Goal: Information Seeking & Learning: Learn about a topic

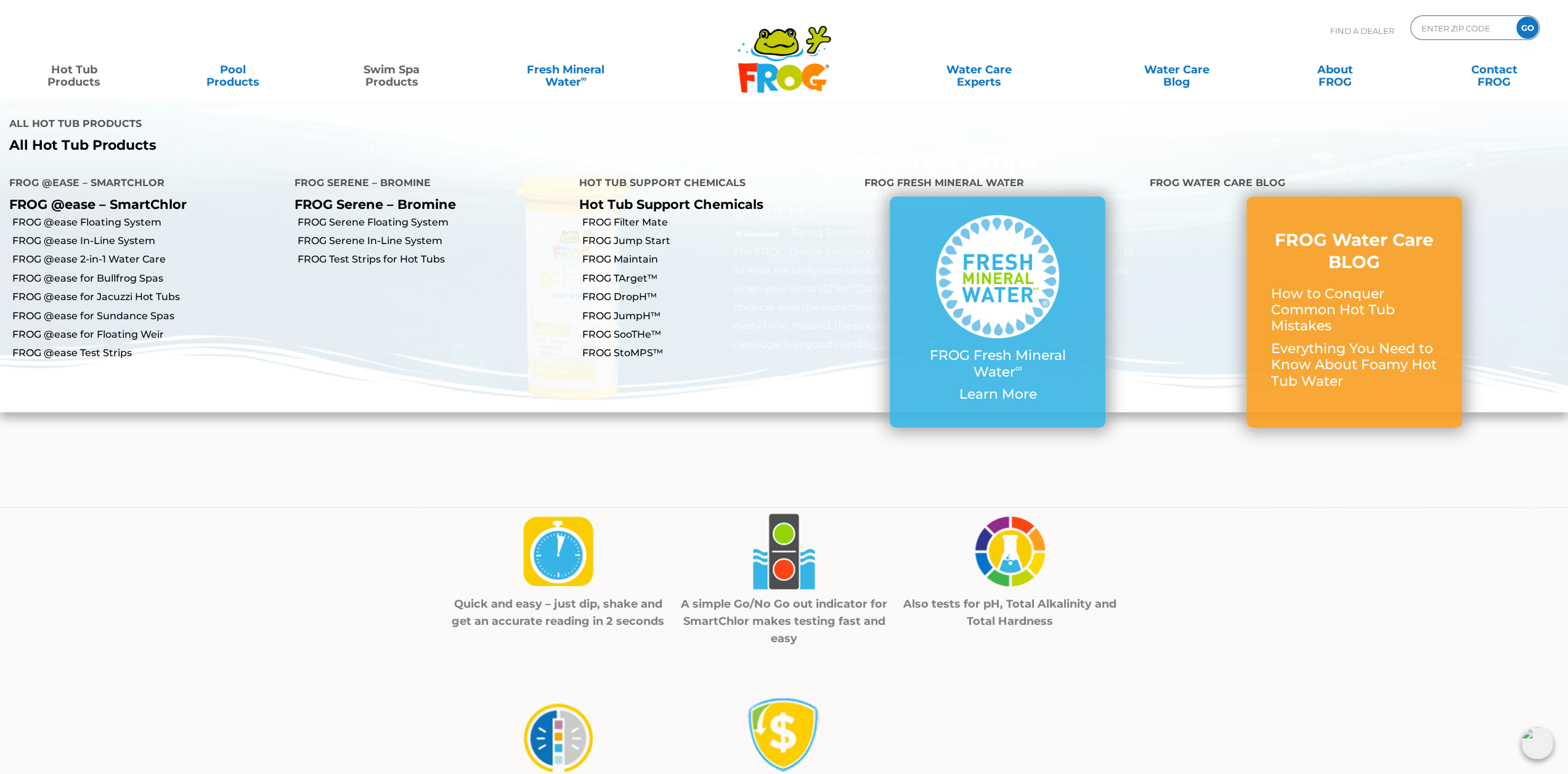
click at [82, 79] on link "Hot Tub Products" at bounding box center [74, 69] width 123 height 24
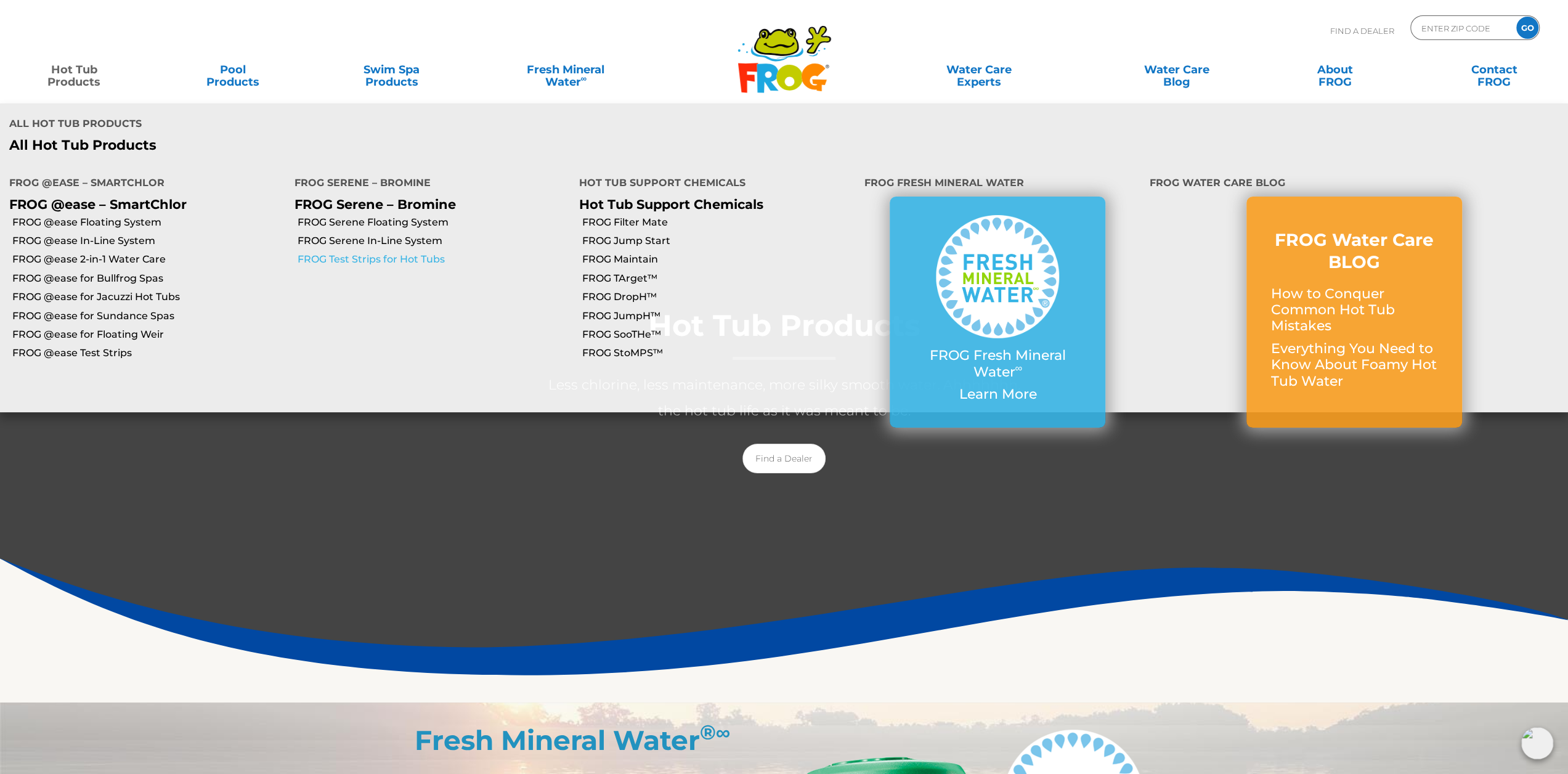
click at [430, 252] on link "FROG Test Strips for Hot Tubs" at bounding box center [434, 259] width 273 height 14
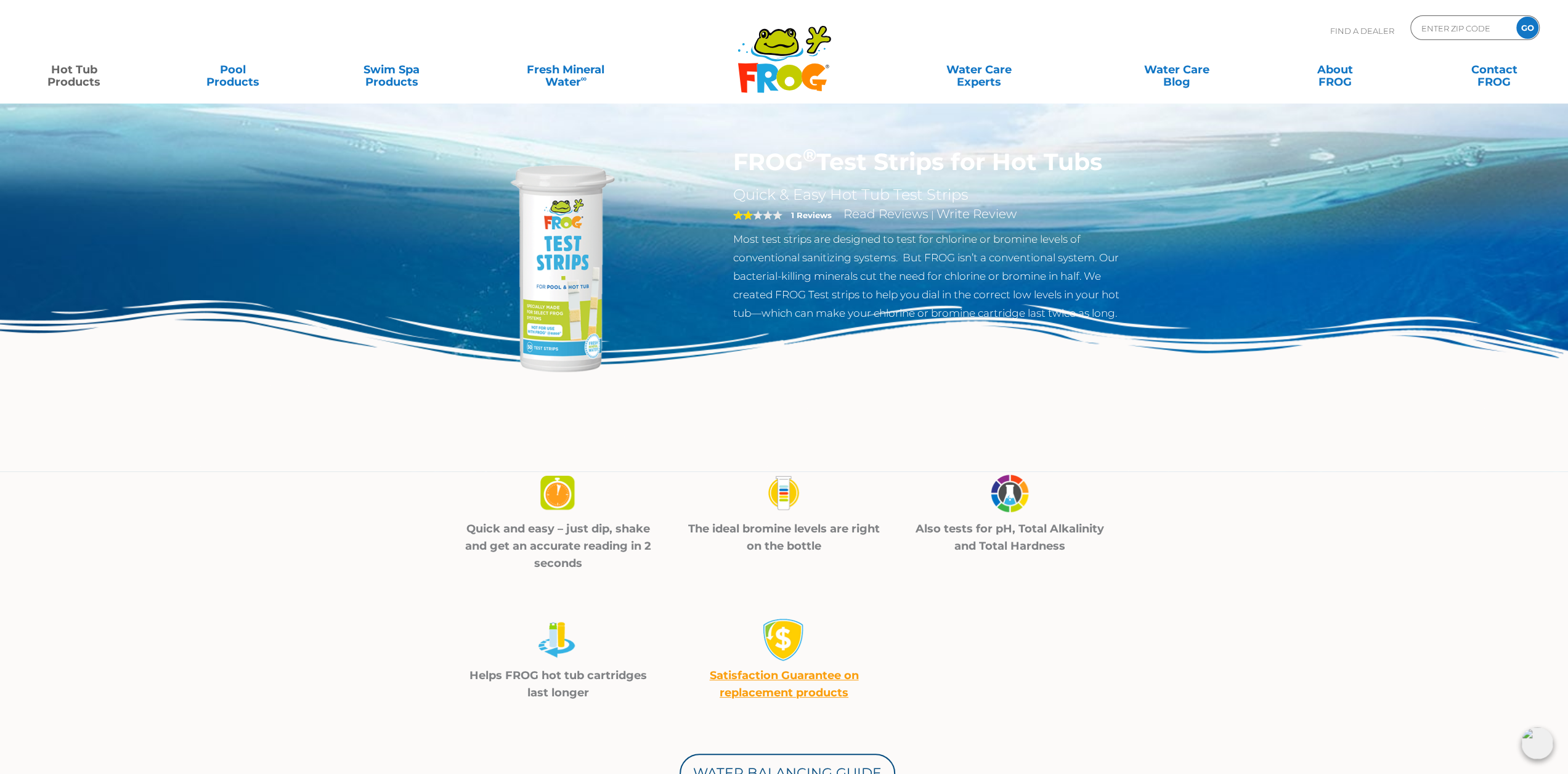
click at [581, 354] on img at bounding box center [556, 271] width 247 height 247
click at [788, 501] on img at bounding box center [784, 493] width 43 height 44
click at [794, 525] on p "The ideal bromine levels are right on the bottle" at bounding box center [784, 538] width 195 height 35
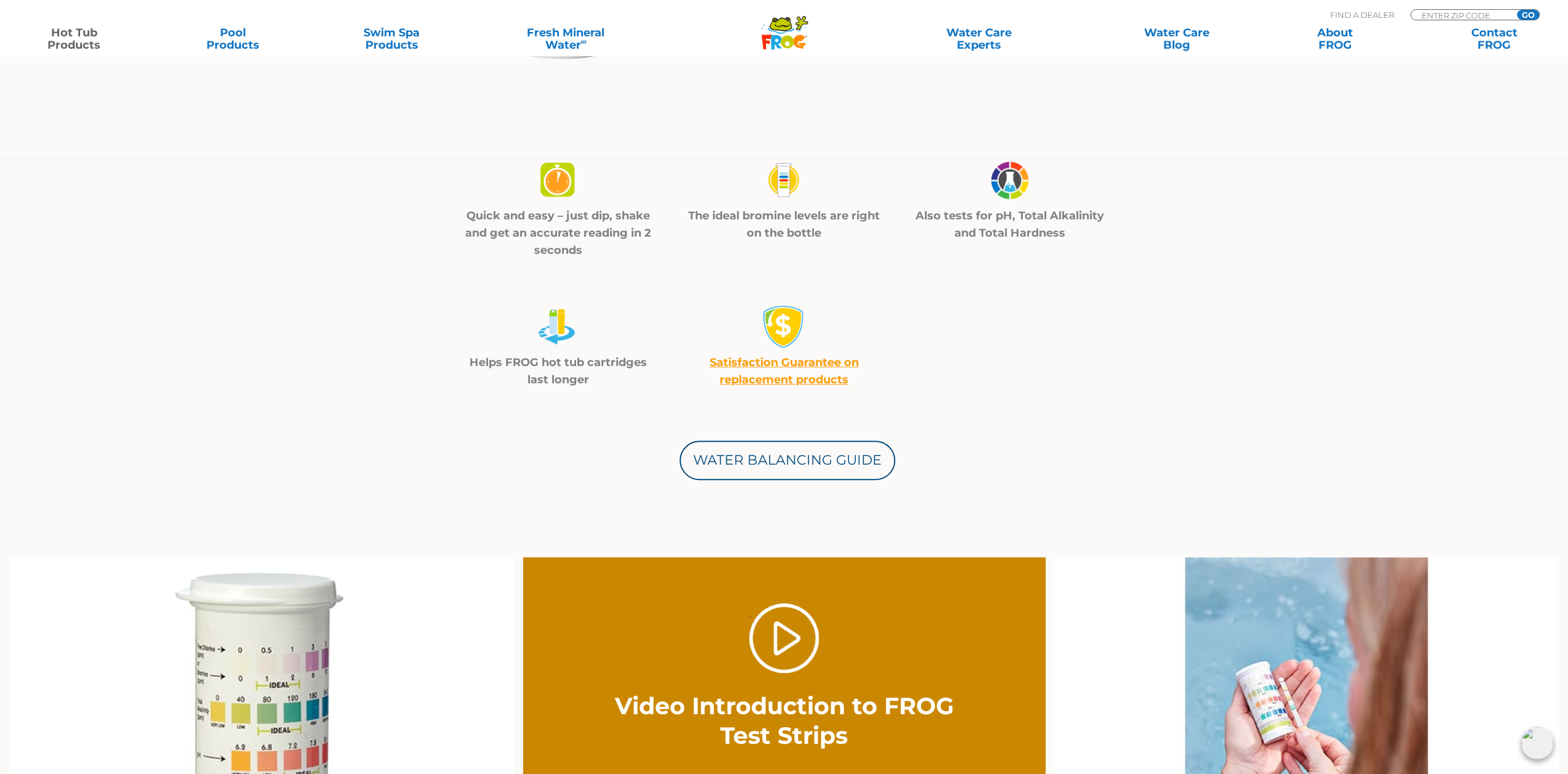
scroll to position [431, 0]
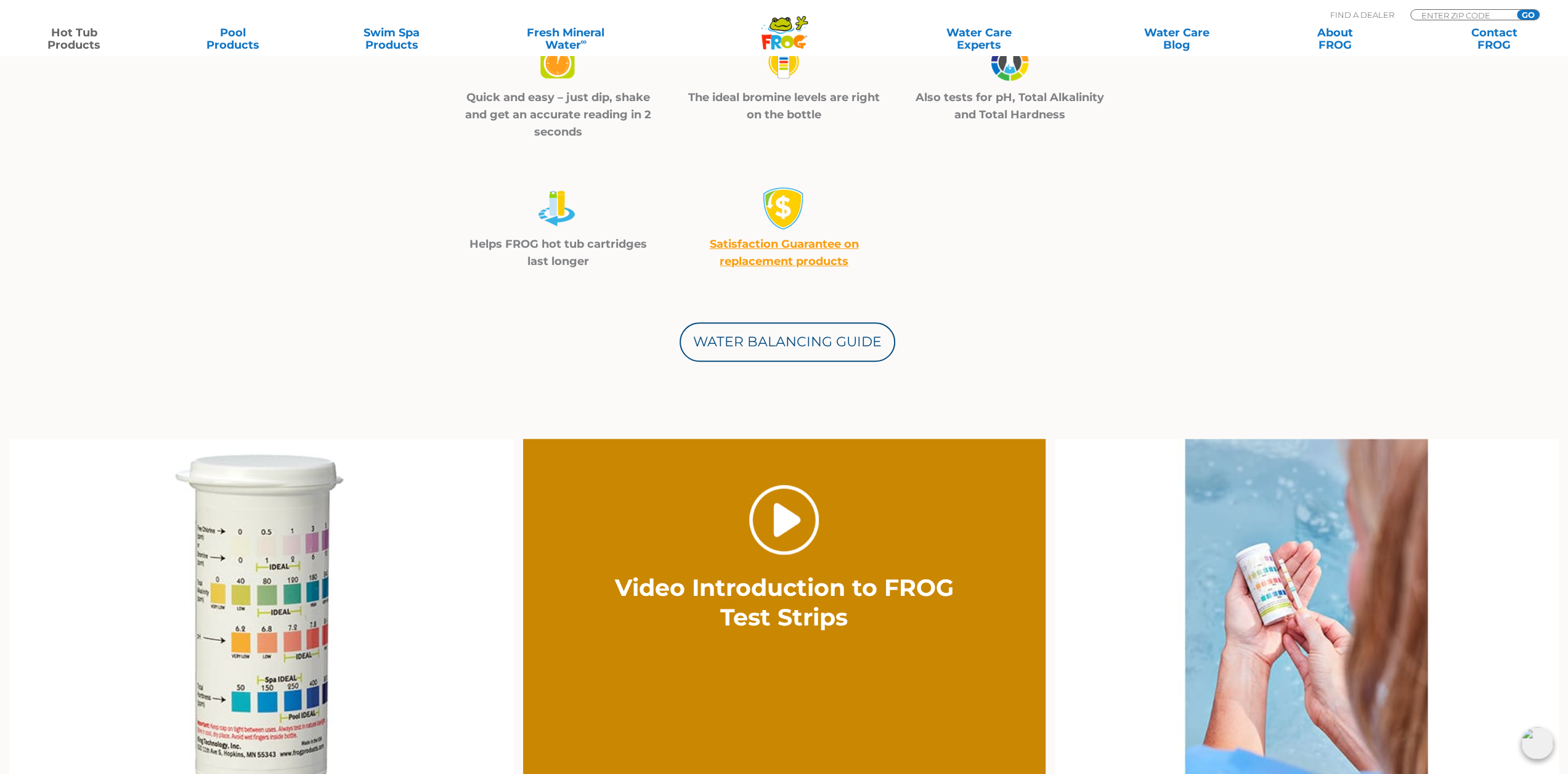
click at [792, 523] on link "." at bounding box center [784, 520] width 70 height 70
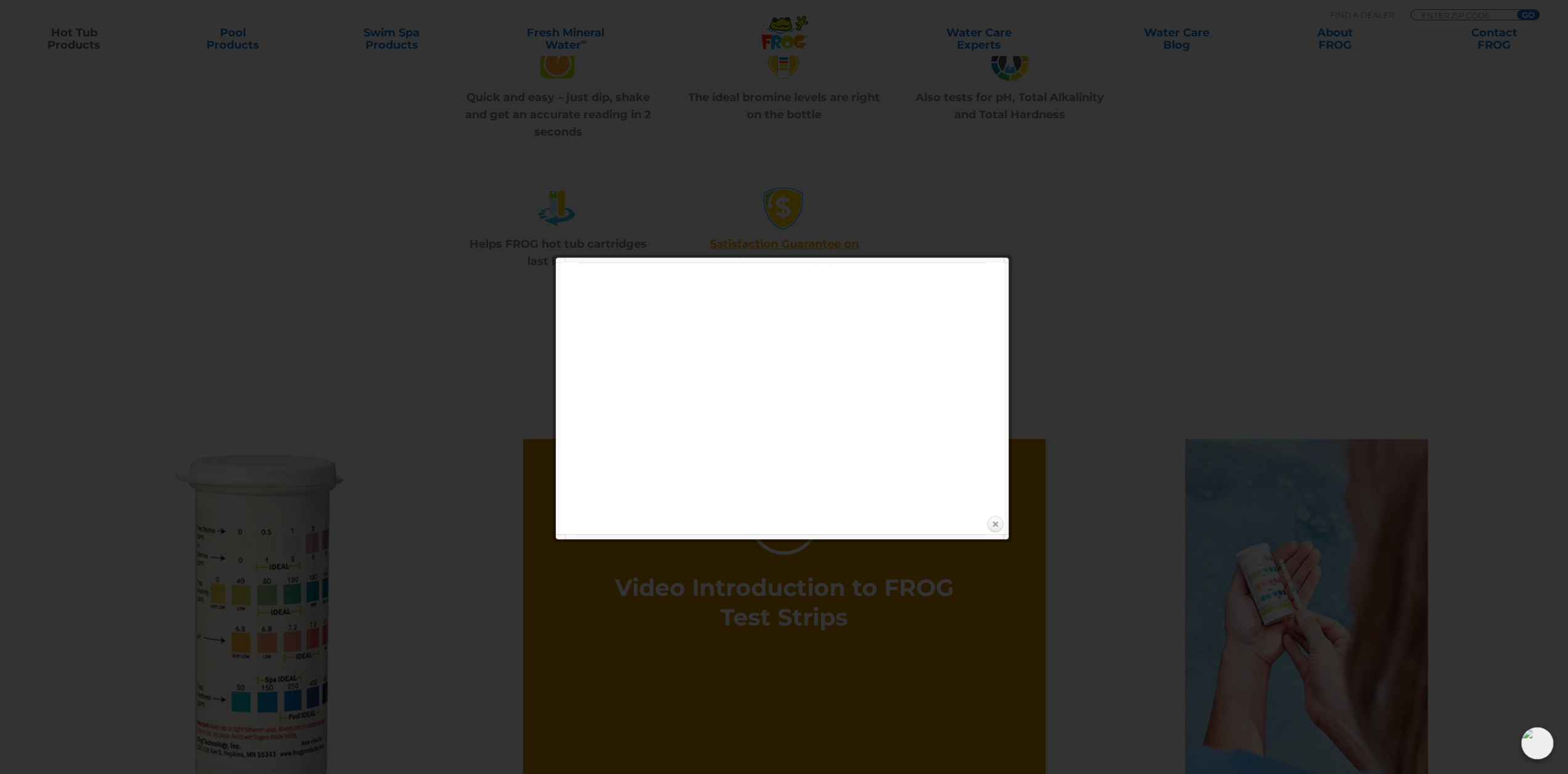
click at [997, 527] on link "Close" at bounding box center [994, 524] width 18 height 18
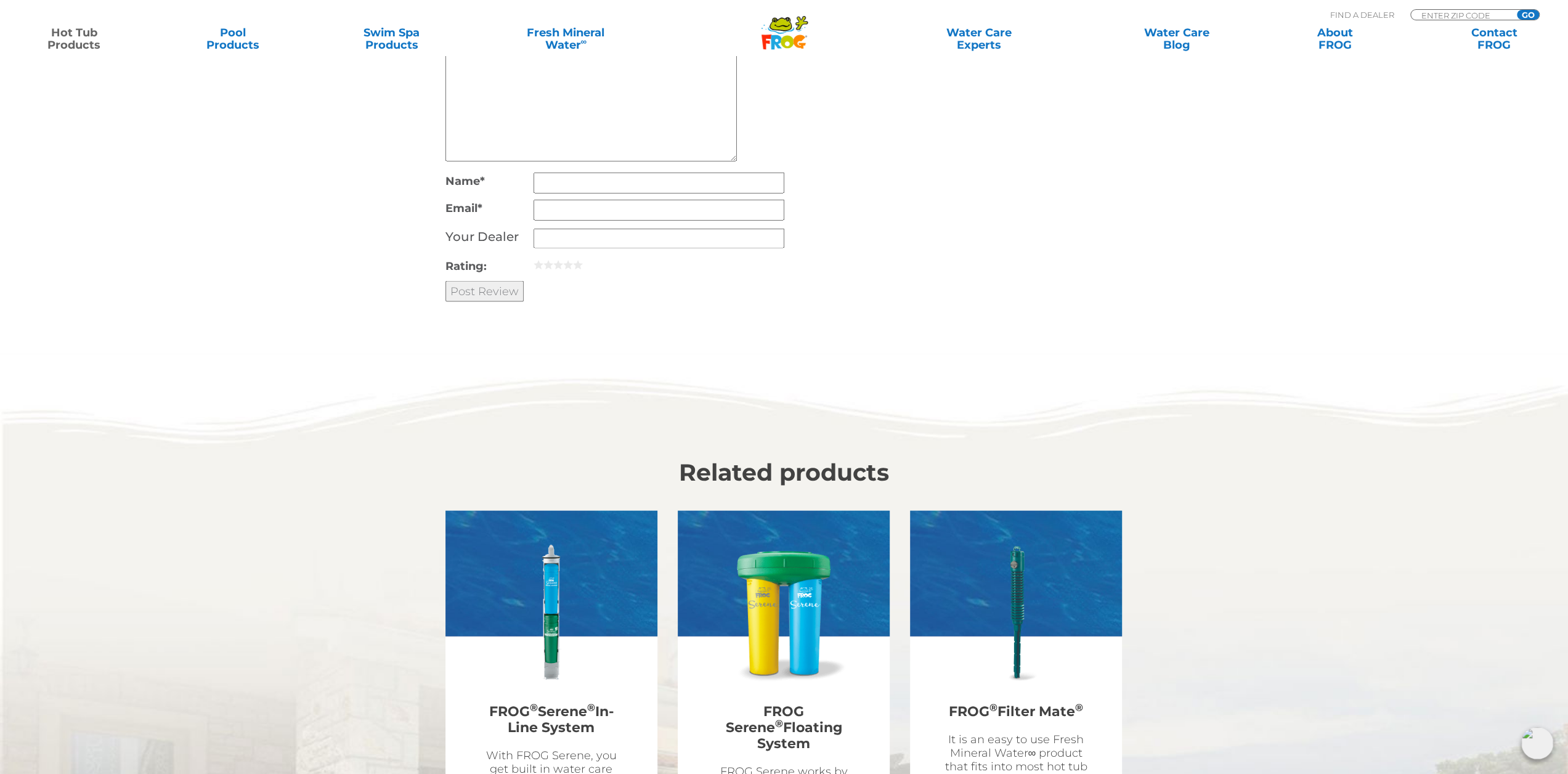
scroll to position [2650, 0]
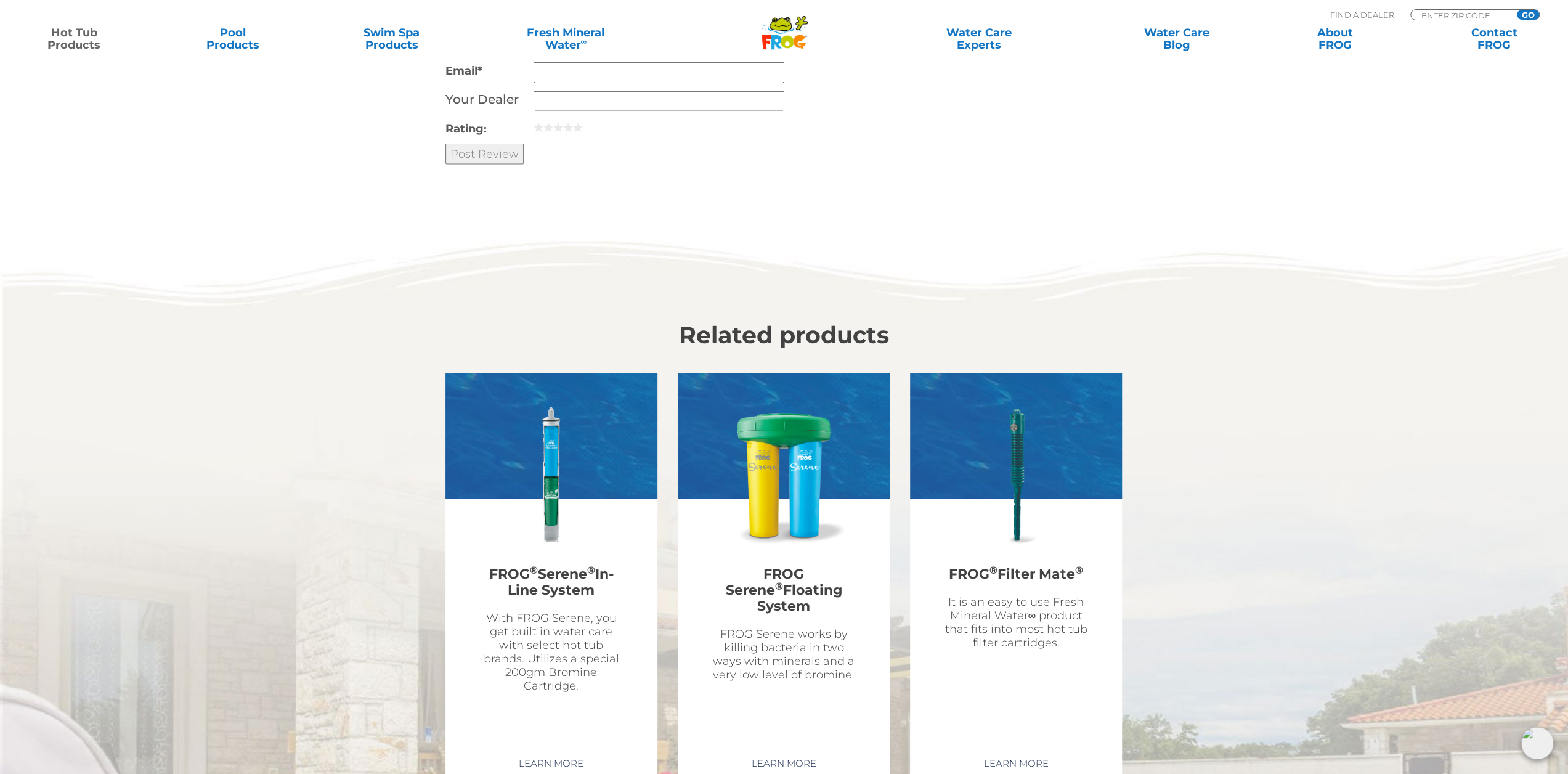
click at [1537, 742] on img at bounding box center [1537, 743] width 32 height 32
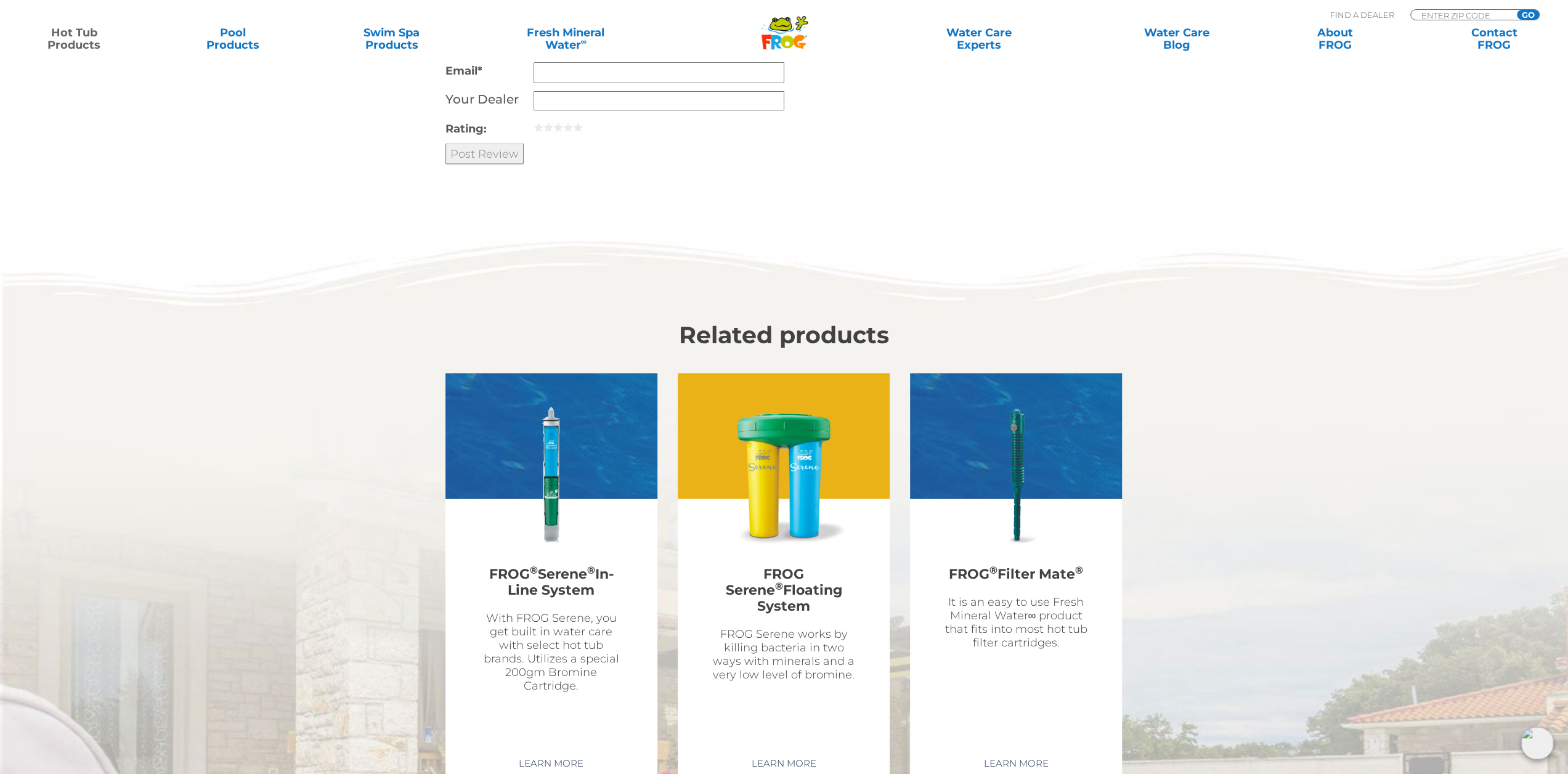
click at [844, 569] on h2 "FROG Serene ® Floating System" at bounding box center [784, 589] width 145 height 61
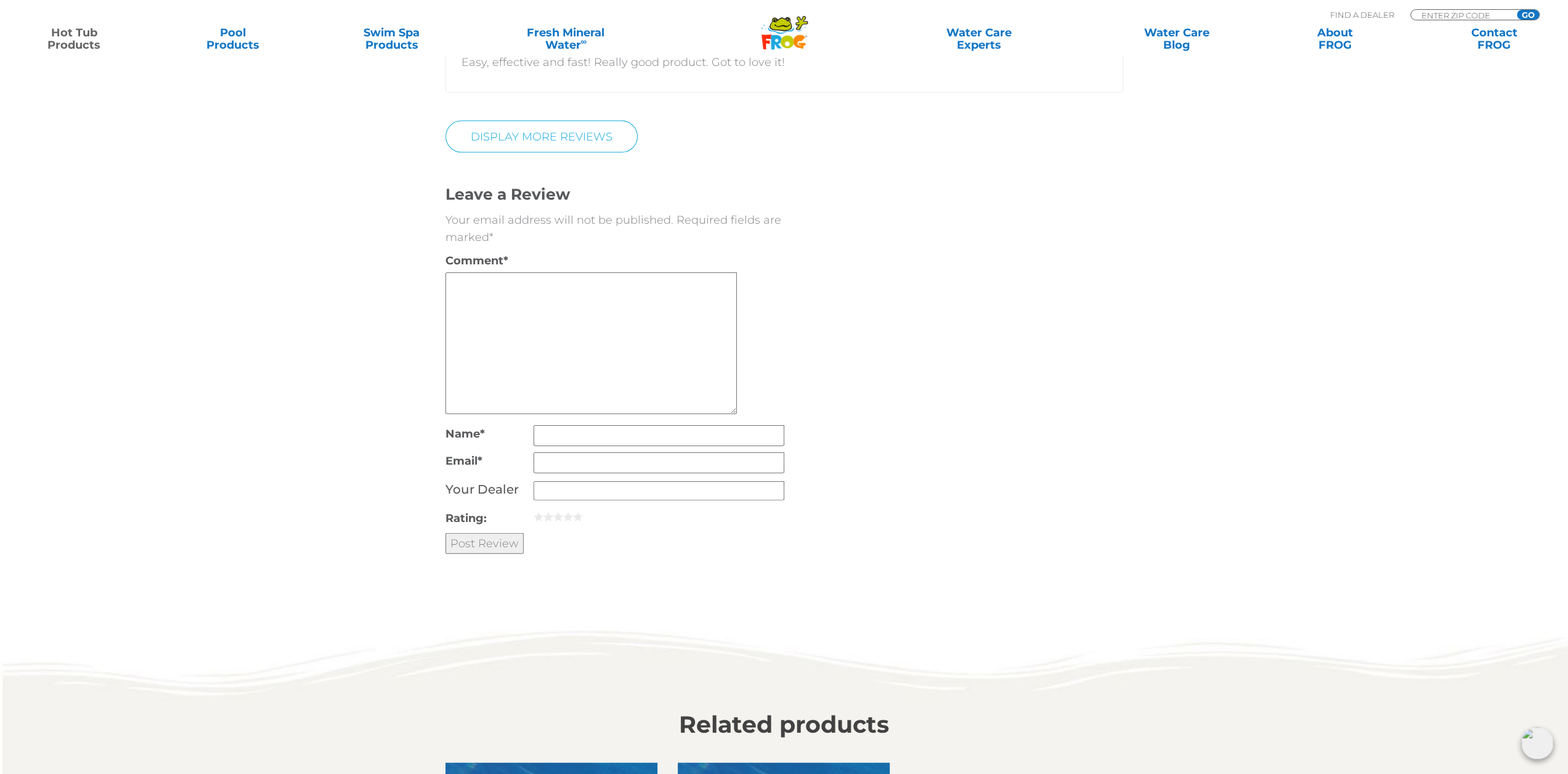
scroll to position [3081, 0]
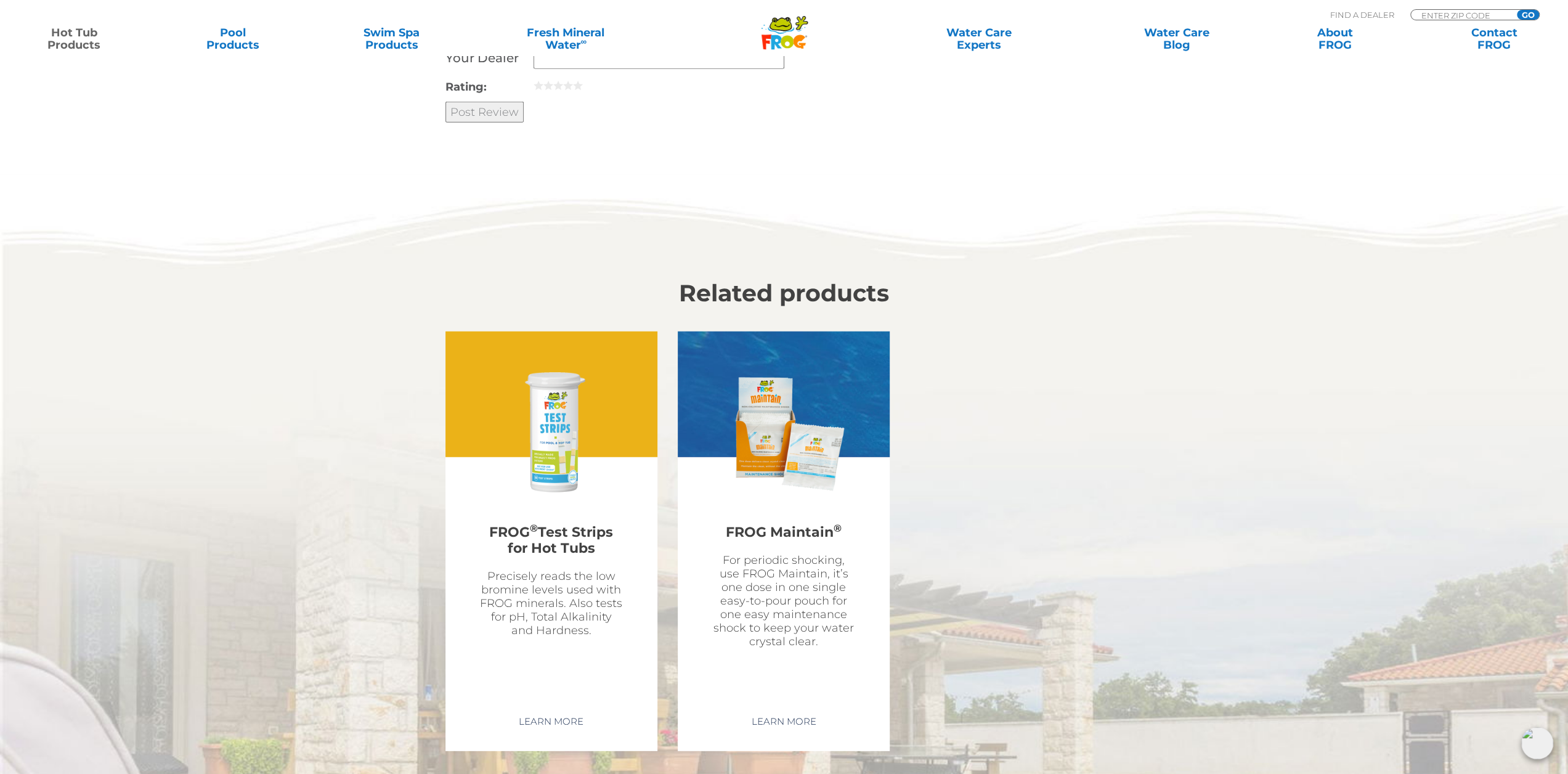
click at [564, 500] on img at bounding box center [550, 433] width 143 height 143
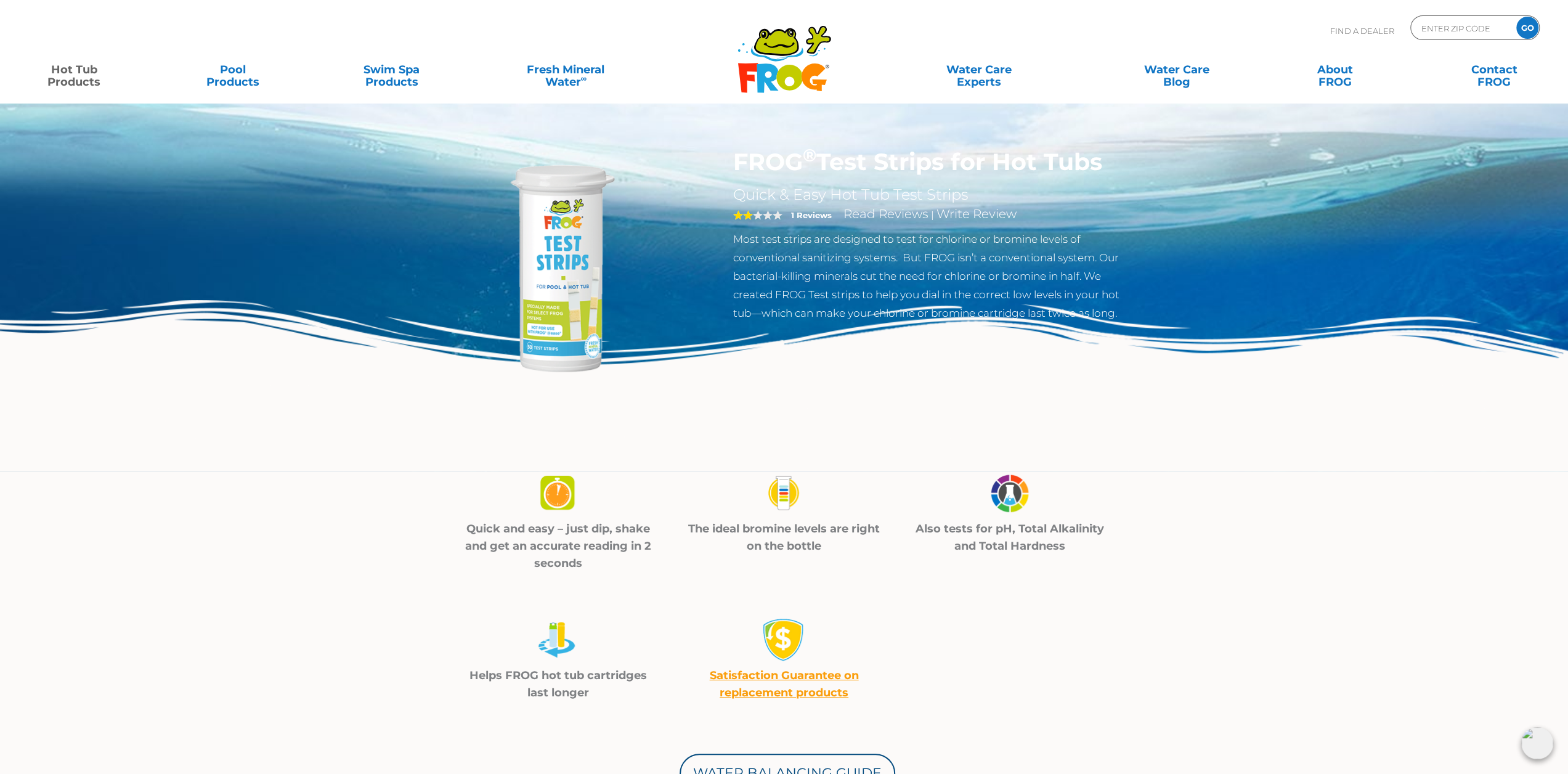
click at [559, 342] on img at bounding box center [556, 271] width 247 height 247
drag, startPoint x: 564, startPoint y: 342, endPoint x: 793, endPoint y: 381, distance: 232.3
click at [793, 381] on img at bounding box center [784, 386] width 1568 height 171
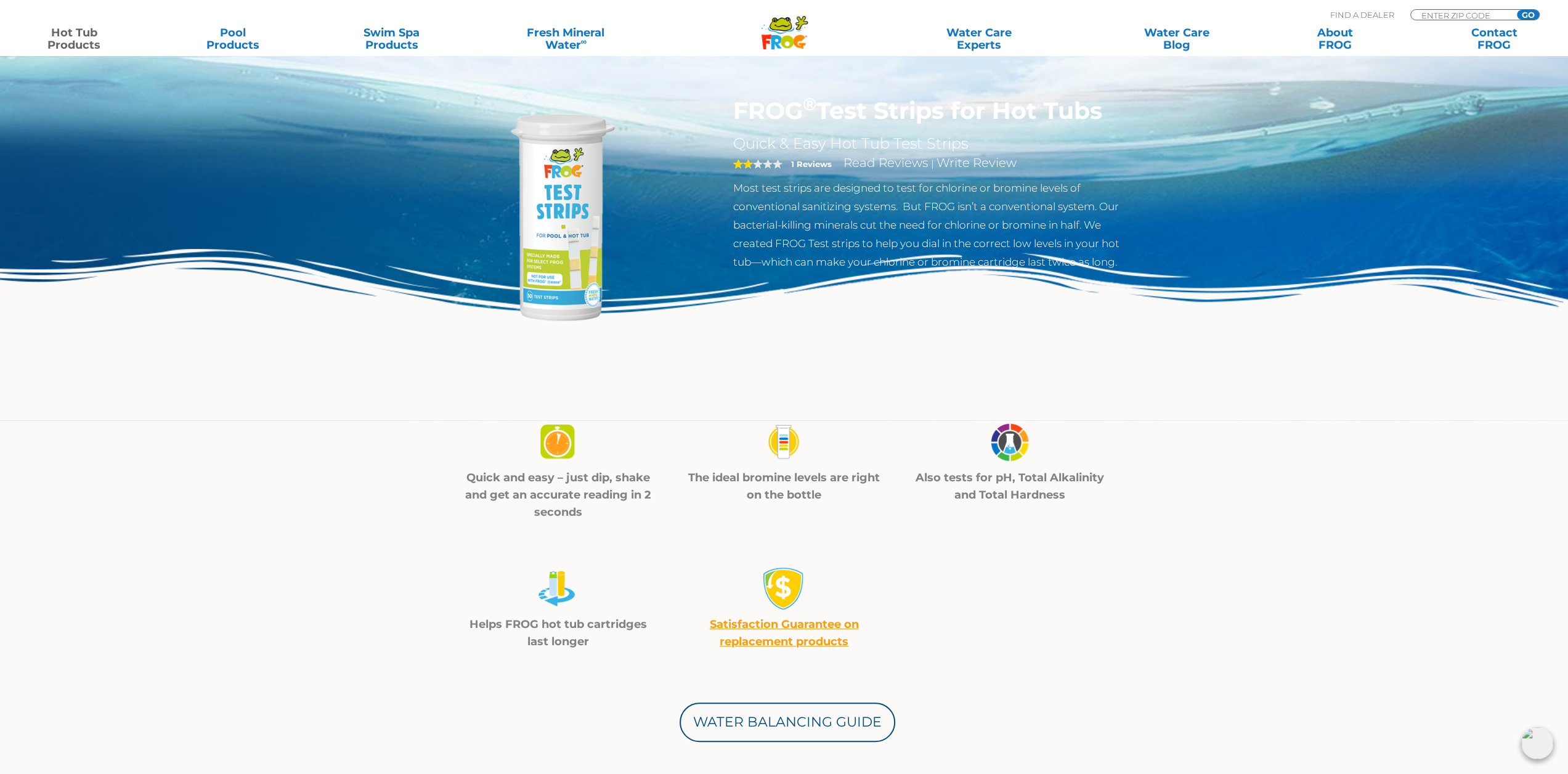
scroll to position [123, 0]
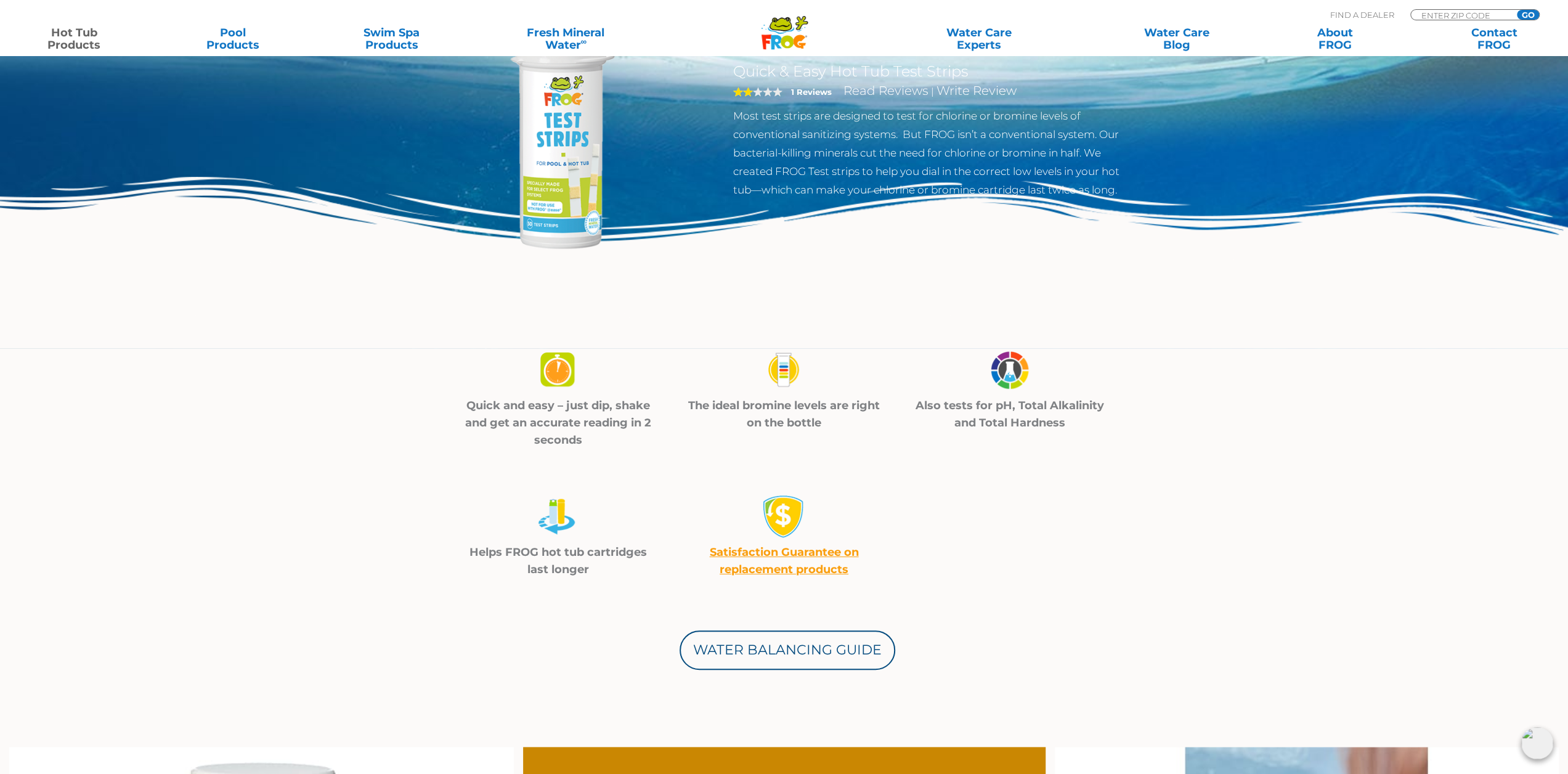
click at [558, 379] on img at bounding box center [558, 370] width 43 height 44
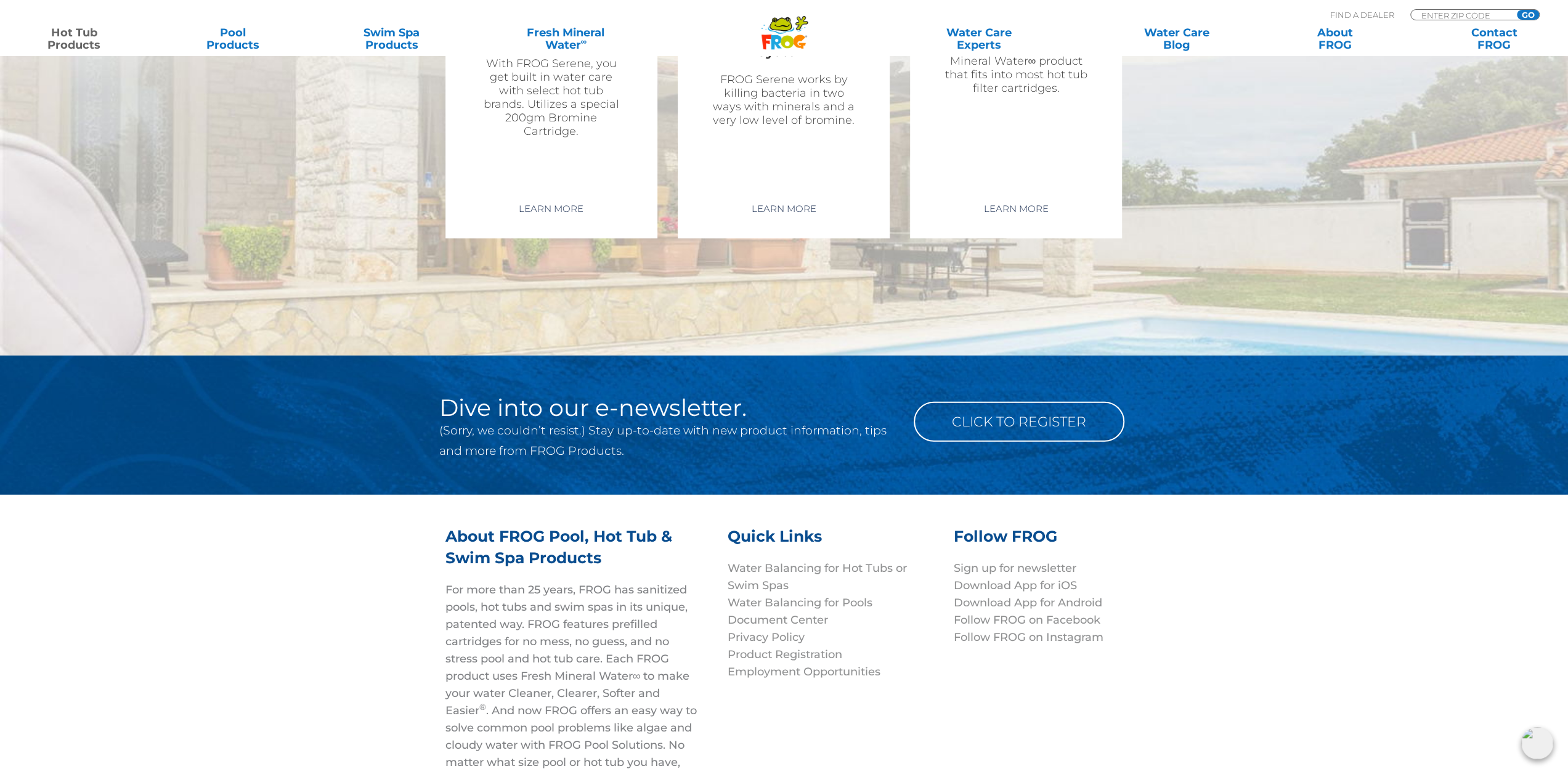
scroll to position [3436, 0]
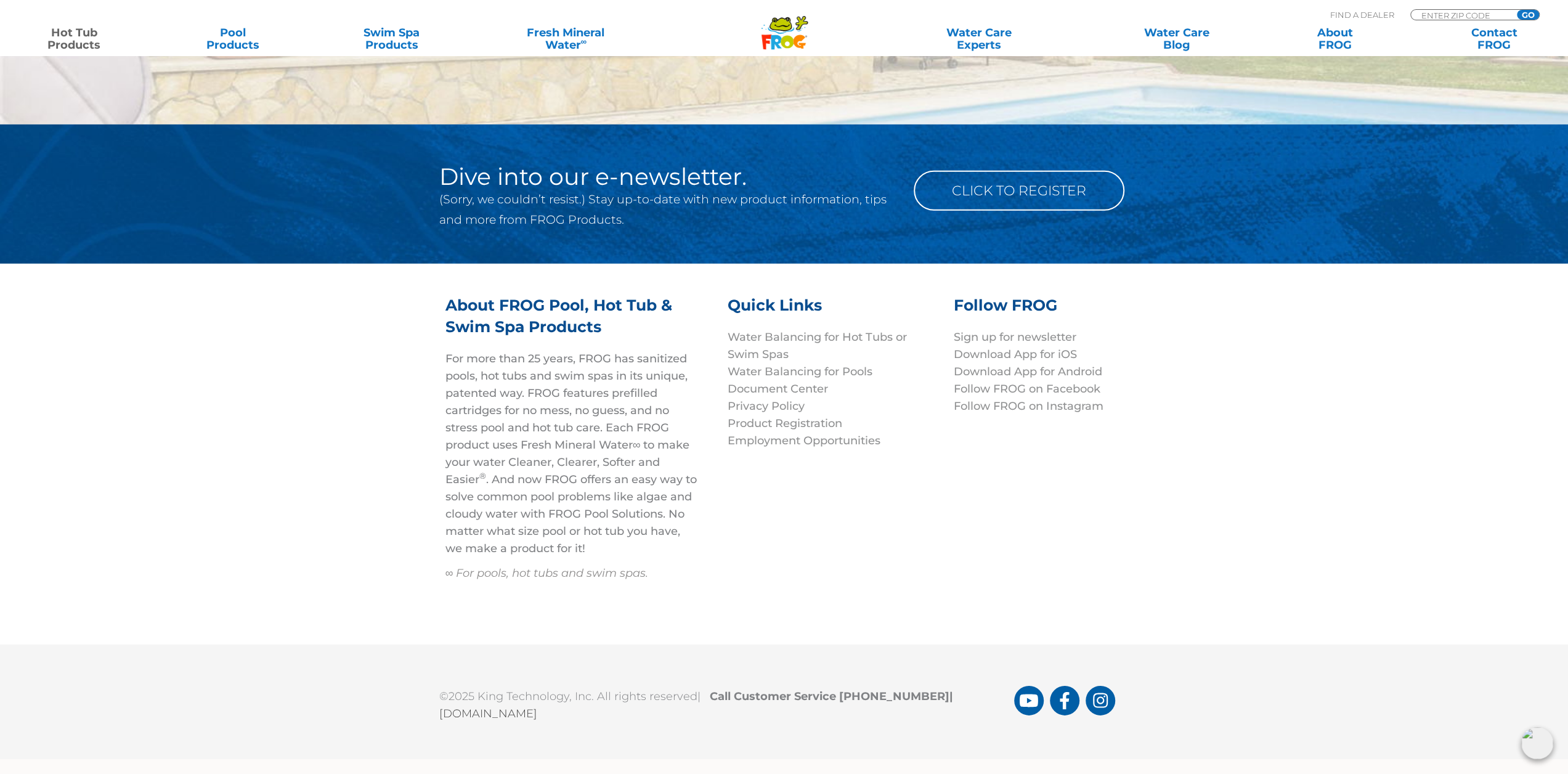
click at [1537, 746] on img at bounding box center [1537, 743] width 32 height 32
